Goal: Information Seeking & Learning: Find specific fact

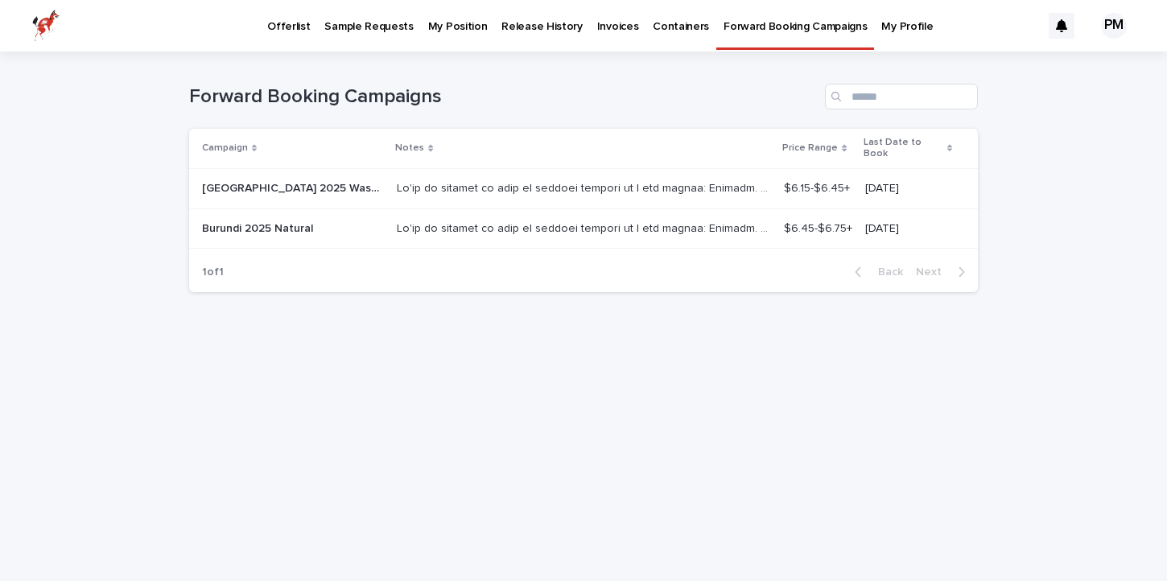
click at [551, 54] on div "Forward Booking Campaigns" at bounding box center [583, 90] width 789 height 77
click at [289, 28] on p "Offerlist" at bounding box center [288, 17] width 43 height 34
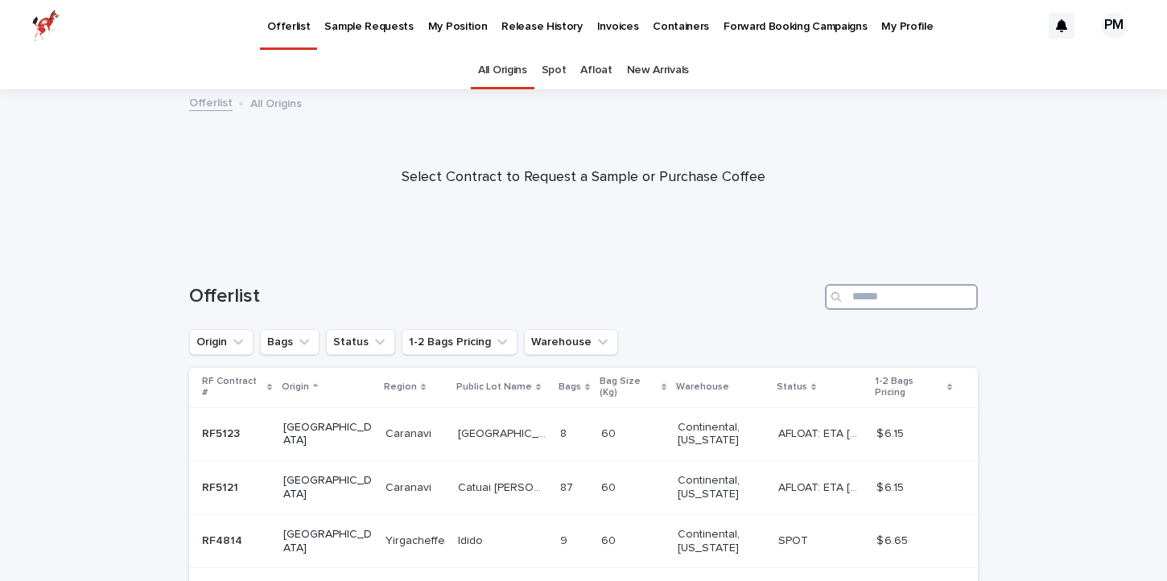
click at [880, 295] on input "Search" at bounding box center [901, 297] width 153 height 26
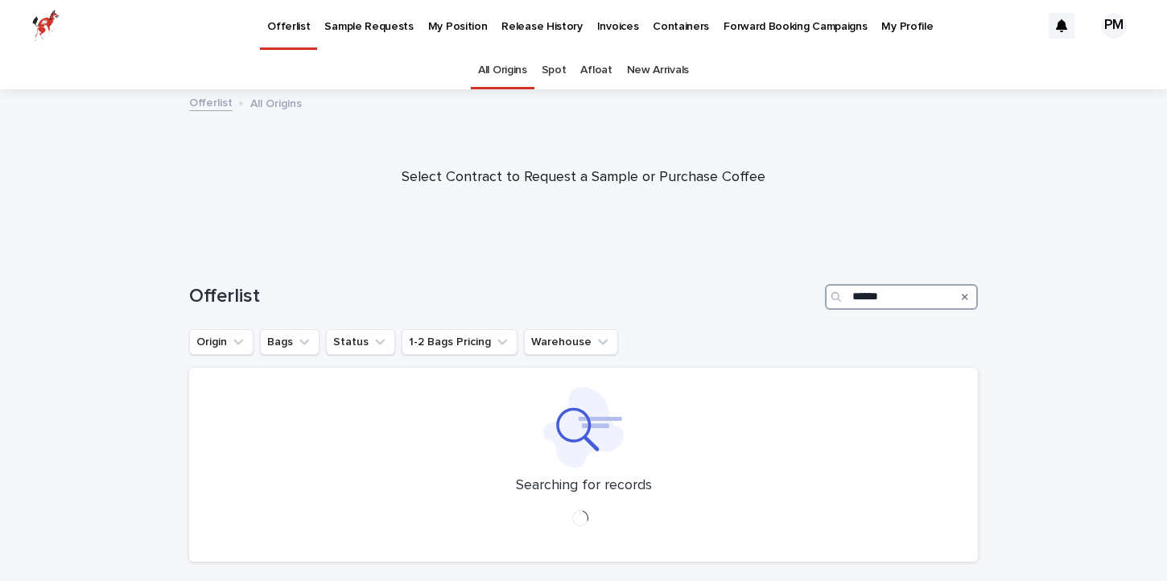
type input "*****"
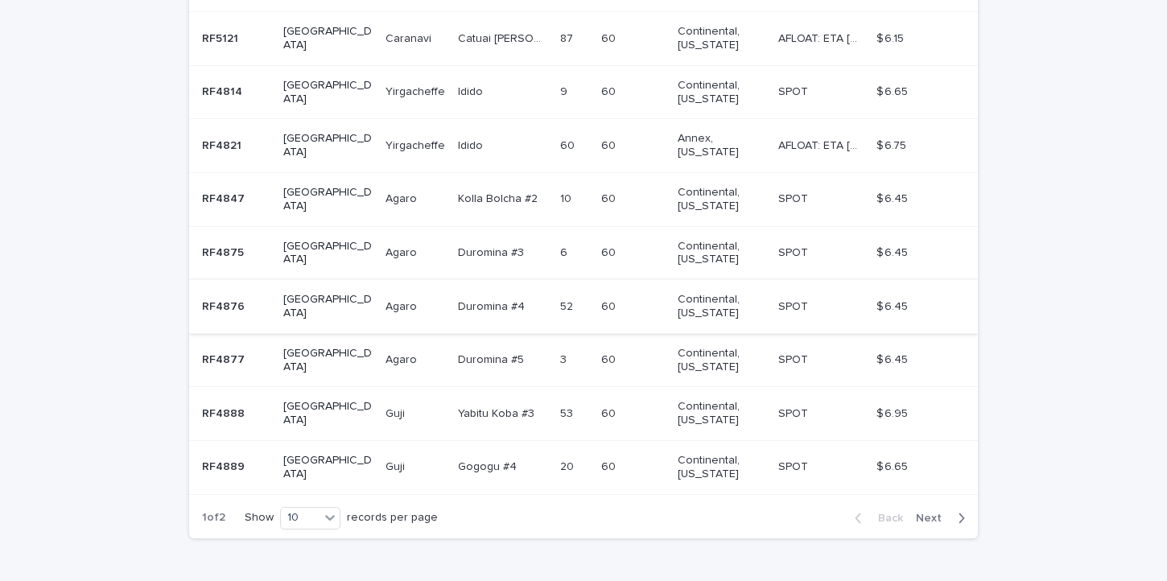
scroll to position [475, 0]
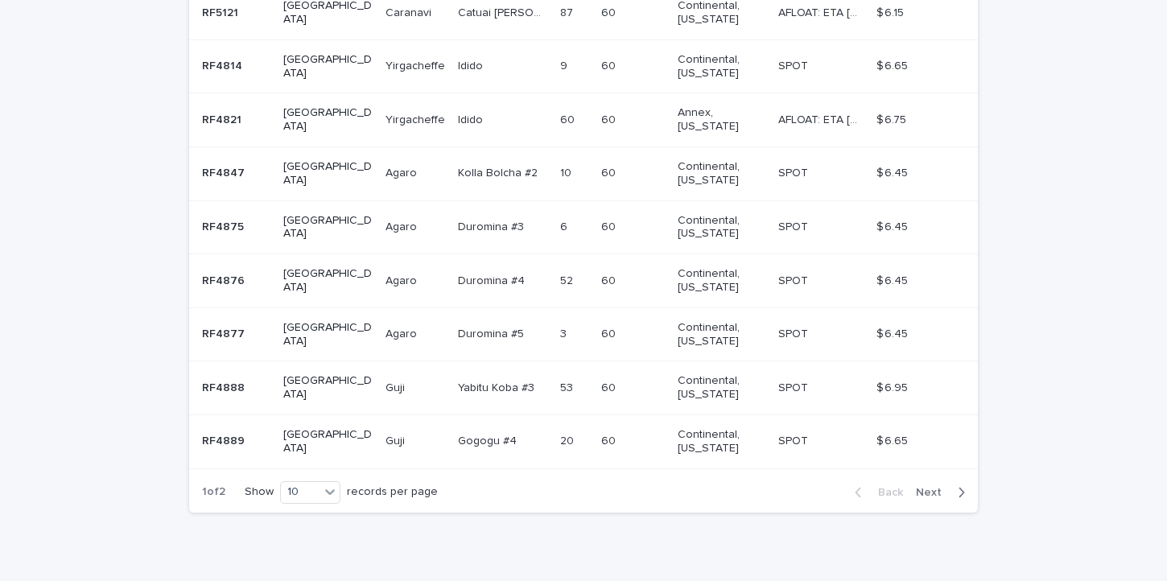
click at [926, 485] on button "Next" at bounding box center [943, 492] width 68 height 14
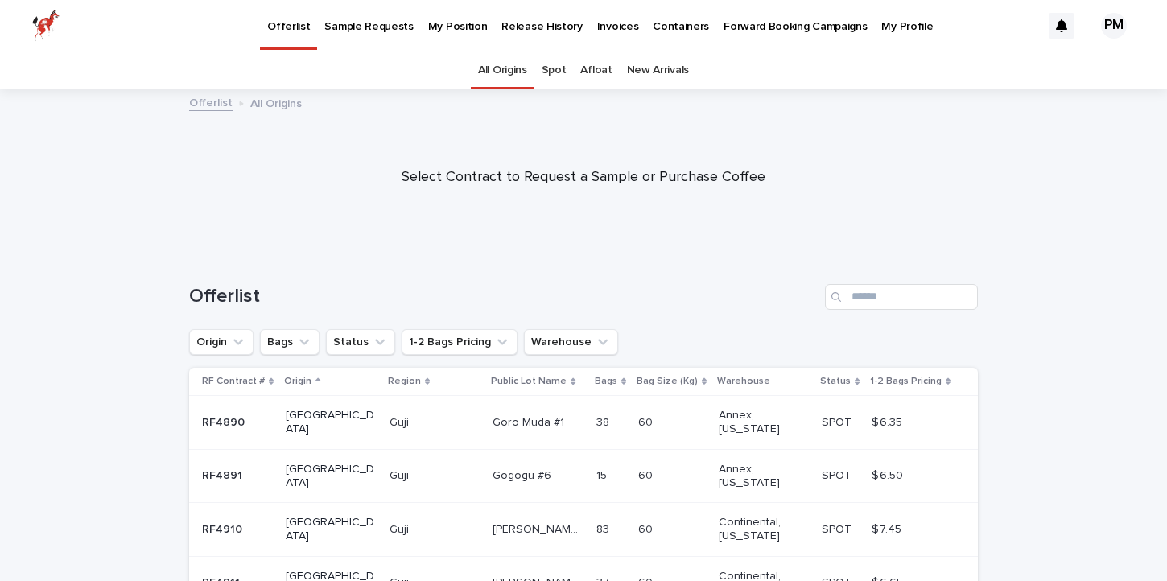
click at [553, 72] on link "Spot" at bounding box center [554, 71] width 25 height 38
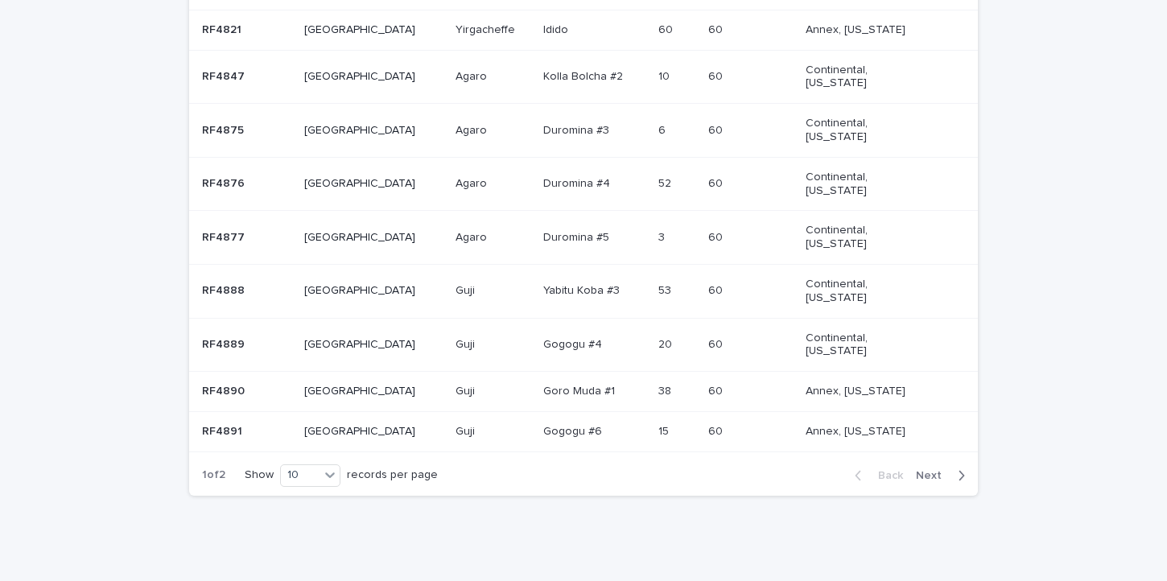
scroll to position [447, 0]
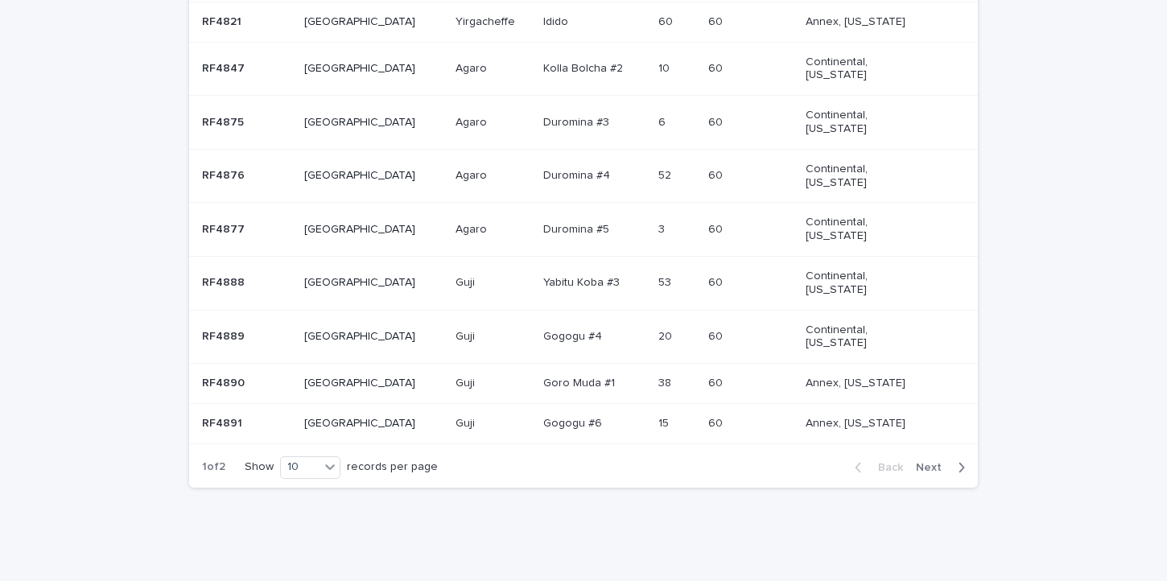
click at [933, 473] on button "Next" at bounding box center [943, 467] width 68 height 14
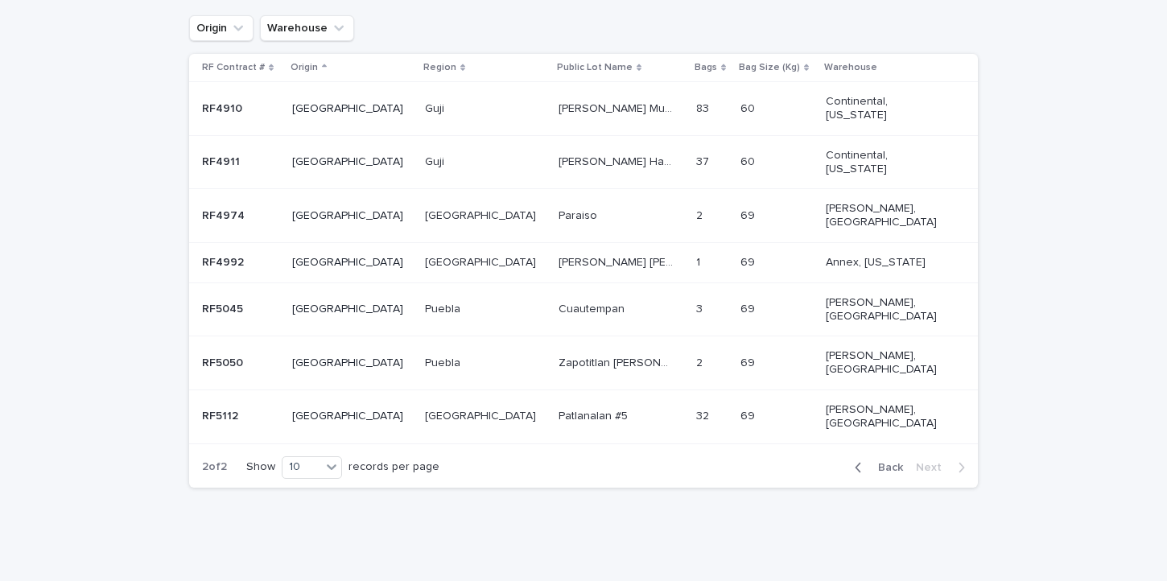
scroll to position [260, 0]
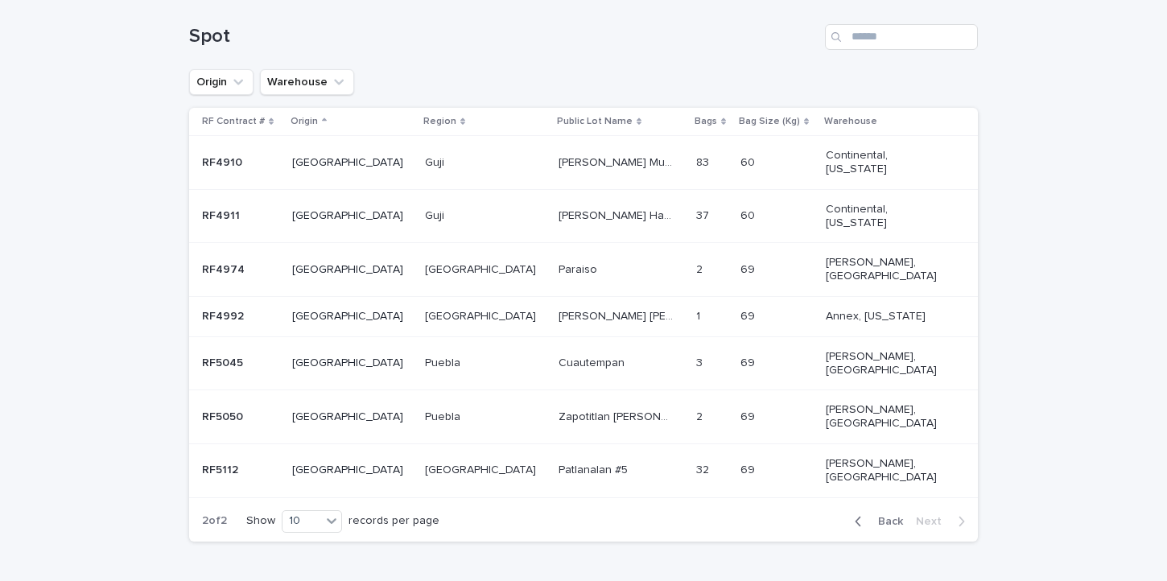
click at [559, 353] on p "Cuautempan" at bounding box center [593, 361] width 69 height 17
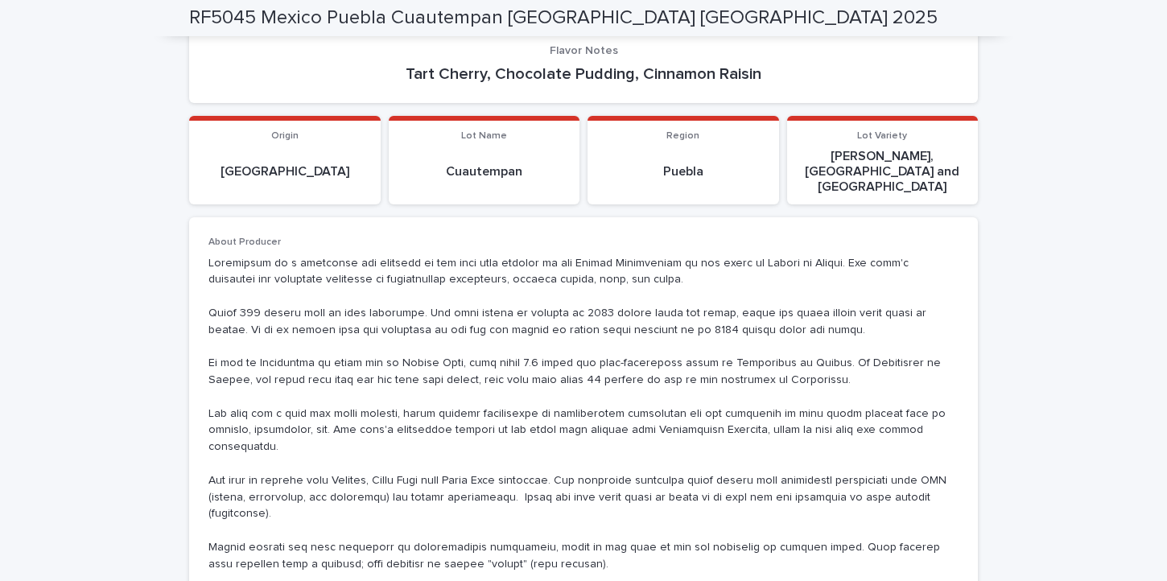
scroll to position [1022, 0]
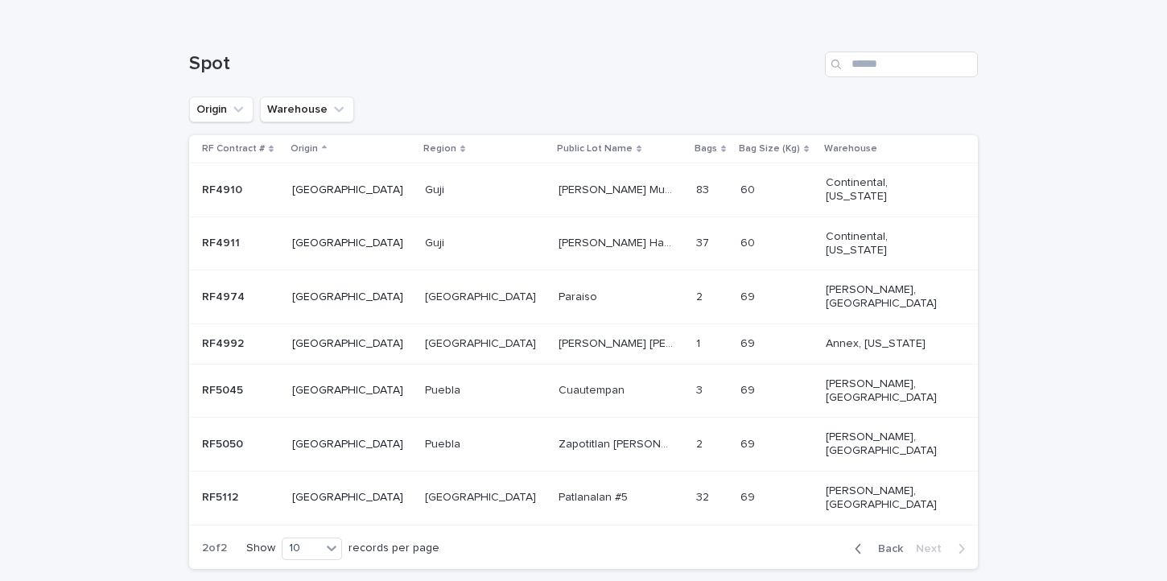
scroll to position [231, 0]
click at [559, 298] on p "Paraiso" at bounding box center [580, 297] width 42 height 17
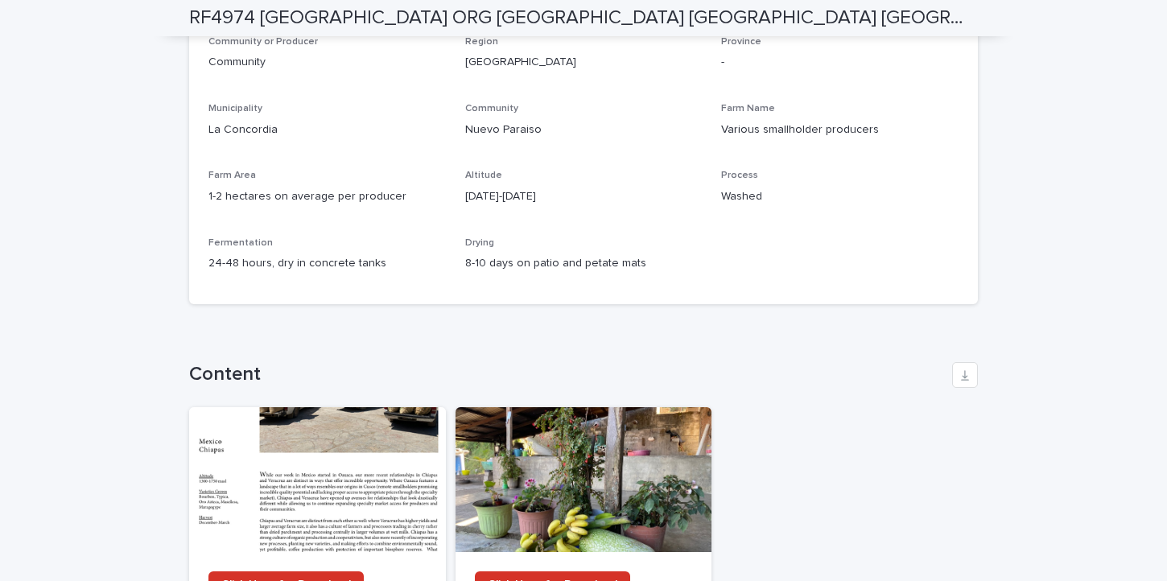
scroll to position [1503, 0]
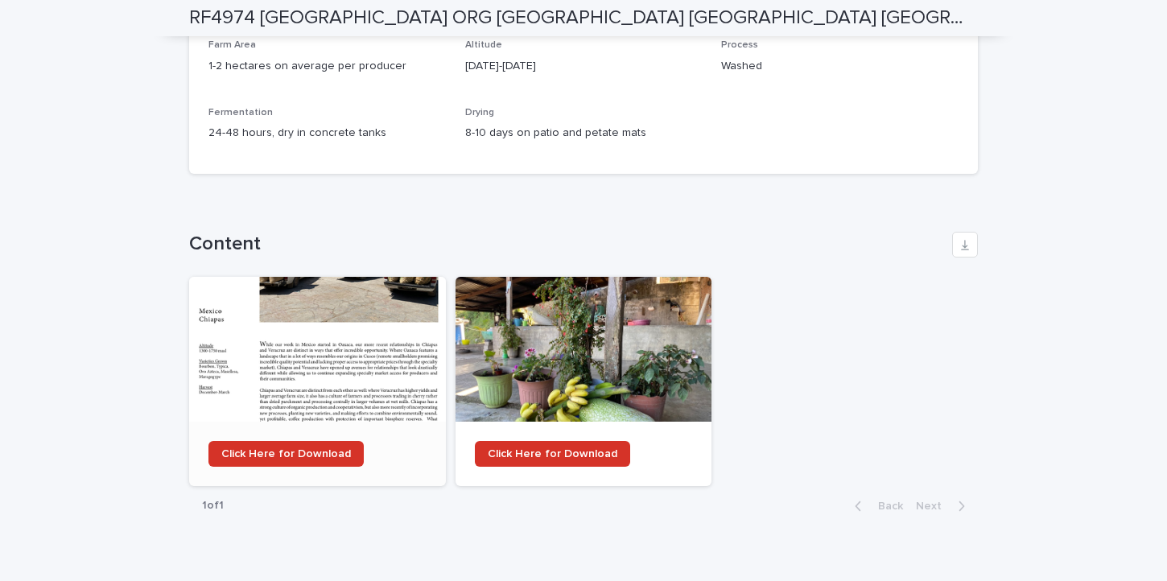
click at [313, 328] on div at bounding box center [317, 349] width 257 height 145
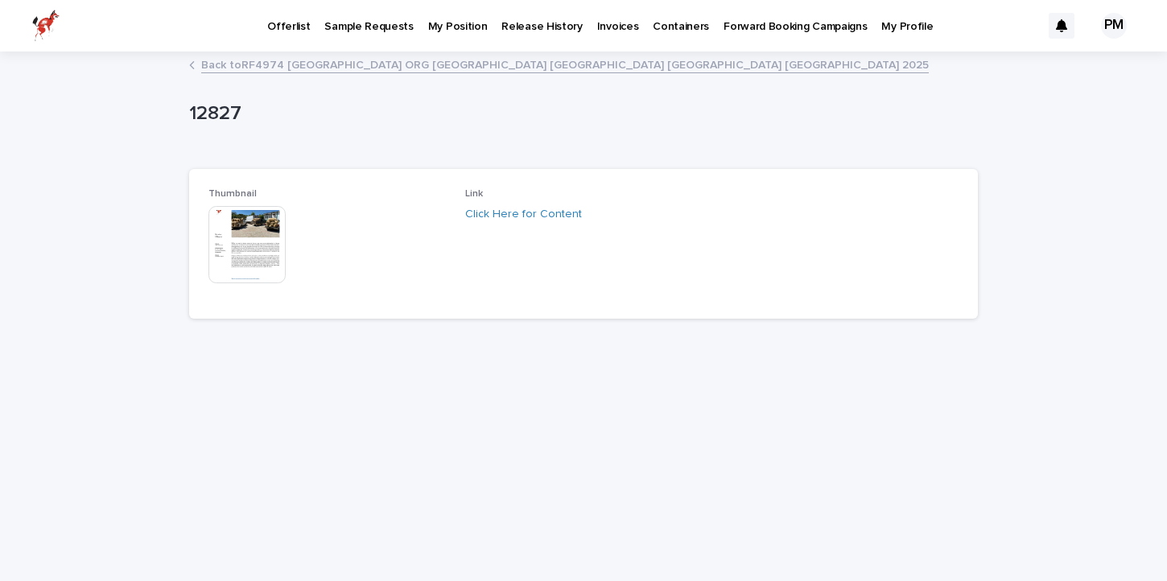
click at [244, 250] on img at bounding box center [246, 244] width 77 height 77
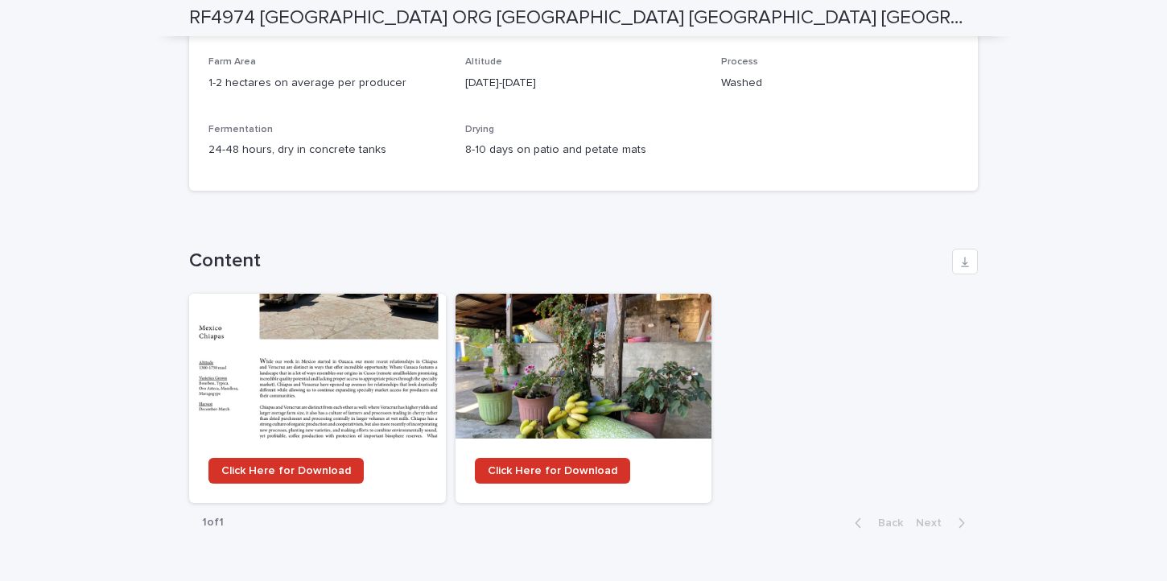
scroll to position [1490, 0]
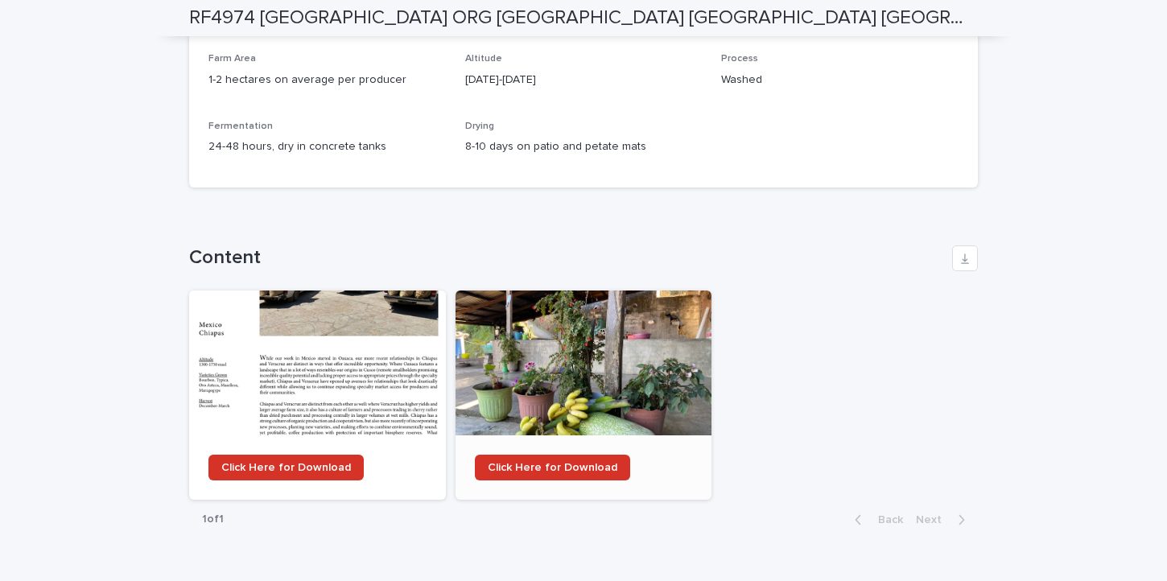
click at [561, 328] on div at bounding box center [584, 363] width 257 height 145
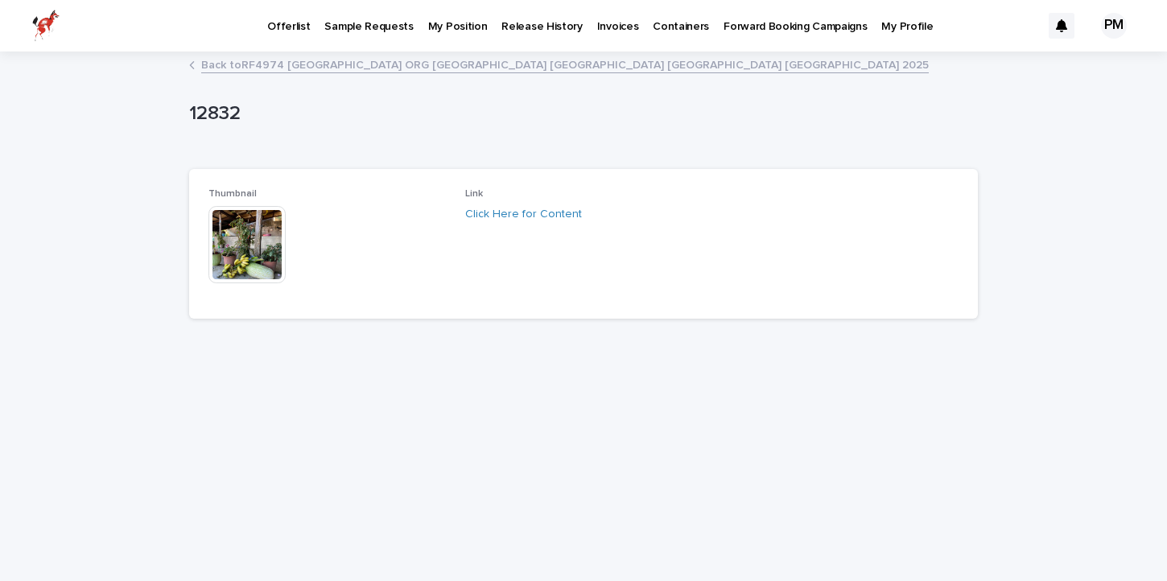
click at [245, 247] on img at bounding box center [246, 244] width 77 height 77
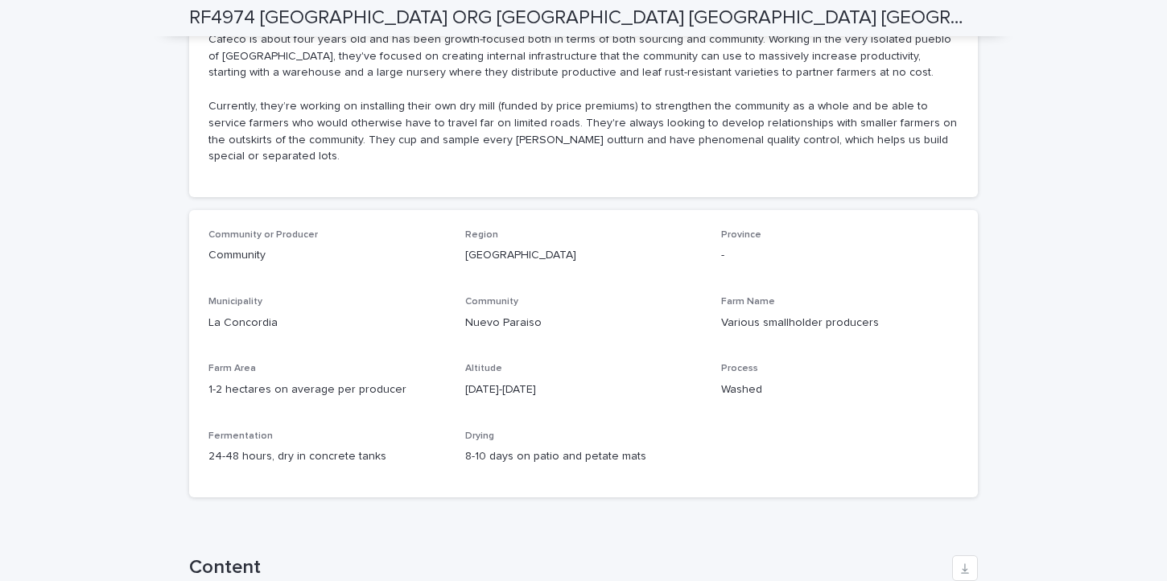
scroll to position [1182, 0]
